Goal: Information Seeking & Learning: Learn about a topic

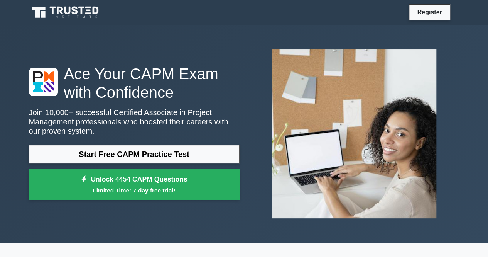
click at [159, 149] on link "Start Free CAPM Practice Test" at bounding box center [134, 154] width 211 height 19
click at [125, 156] on link "Start Free CAPM Practice Test" at bounding box center [134, 154] width 211 height 19
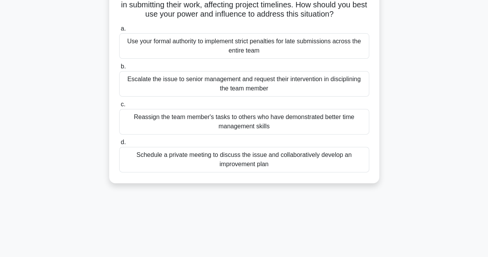
scroll to position [67, 0]
click at [255, 170] on div "a. Use your formal authority to implement strict penalties for late submissions…" at bounding box center [244, 97] width 259 height 151
click at [262, 163] on div "Schedule a private meeting to discuss the issue and collaboratively develop an …" at bounding box center [244, 158] width 250 height 25
click at [119, 144] on input "d. Schedule a private meeting to discuss the issue and collaboratively develop …" at bounding box center [119, 141] width 0 height 5
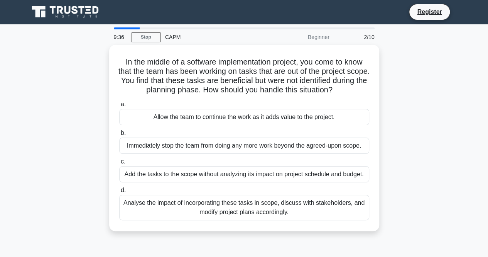
scroll to position [0, 0]
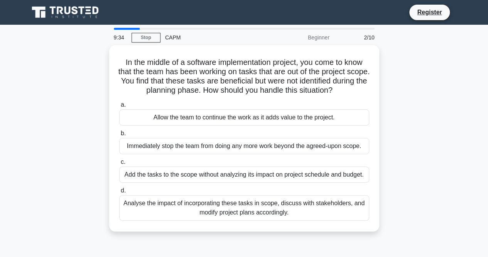
click at [255, 205] on div "Analyse the impact of incorporating these tasks in scope, discuss with stakehol…" at bounding box center [244, 207] width 250 height 25
click at [119, 193] on input "d. Analyse the impact of incorporating these tasks in scope, discuss with stake…" at bounding box center [119, 190] width 0 height 5
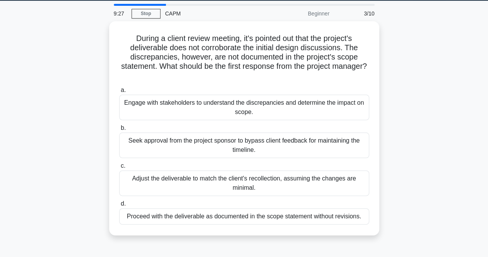
scroll to position [25, 0]
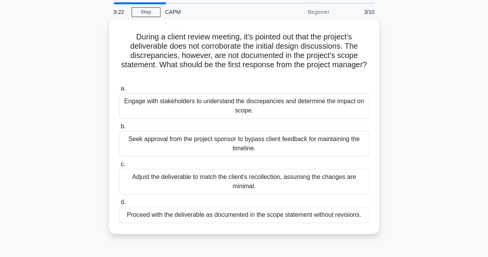
click at [137, 11] on link "Stop" at bounding box center [146, 12] width 29 height 10
